Goal: Task Accomplishment & Management: Manage account settings

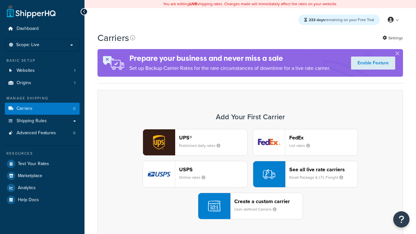
click at [250, 174] on div "UPS® Published daily rates FedEx List rates USPS Online rates See all live rate…" at bounding box center [250, 174] width 292 height 90
click at [323, 138] on header "FedEx" at bounding box center [323, 137] width 68 height 6
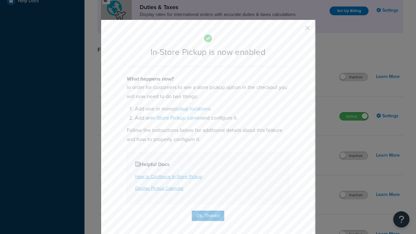
click at [298, 30] on button "button" at bounding box center [298, 31] width 2 height 2
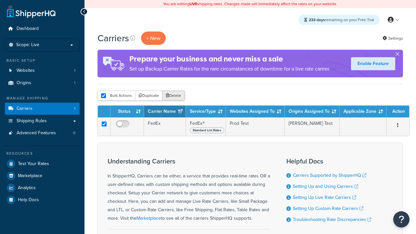
click at [173, 96] on button "Delete" at bounding box center [173, 96] width 22 height 10
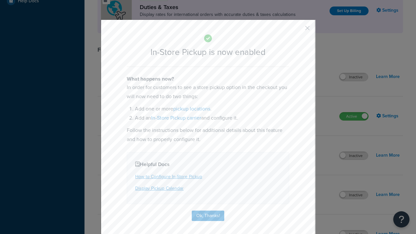
click at [298, 30] on button "button" at bounding box center [298, 31] width 2 height 2
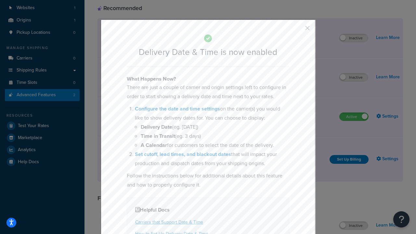
click at [298, 30] on button "button" at bounding box center [298, 31] width 2 height 2
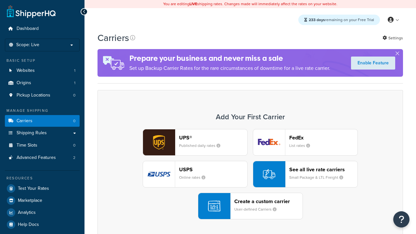
click at [250, 174] on div "UPS® Published daily rates FedEx List rates USPS Online rates See all live rate…" at bounding box center [250, 174] width 292 height 90
click at [250, 206] on div "Create a custom carrier User-defined Carriers" at bounding box center [268, 206] width 68 height 16
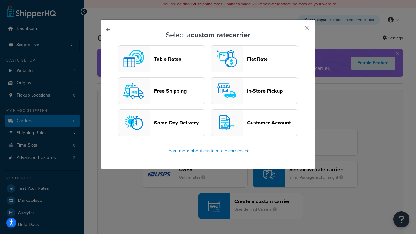
click at [254, 91] on header "In-Store Pickup" at bounding box center [272, 91] width 51 height 6
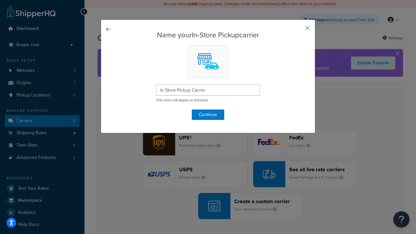
click at [298, 30] on button "button" at bounding box center [298, 31] width 2 height 2
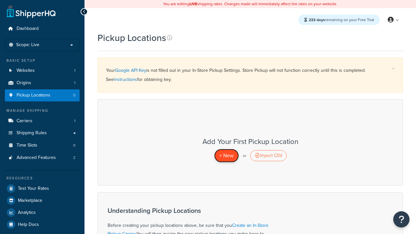
click at [226, 156] on span "+ New" at bounding box center [226, 155] width 14 height 7
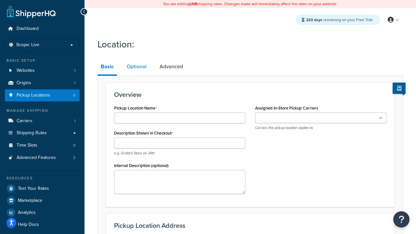
click at [136, 67] on link "Optional" at bounding box center [136, 67] width 26 height 16
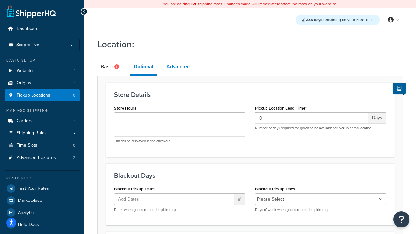
click at [178, 67] on link "Advanced" at bounding box center [178, 67] width 30 height 16
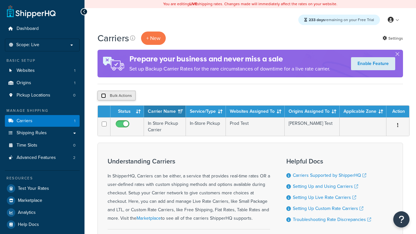
click at [103, 96] on input "checkbox" at bounding box center [103, 95] width 5 height 5
checkbox input "true"
click at [0, 0] on button "Delete" at bounding box center [0, 0] width 0 height 0
